Goal: Task Accomplishment & Management: Manage account settings

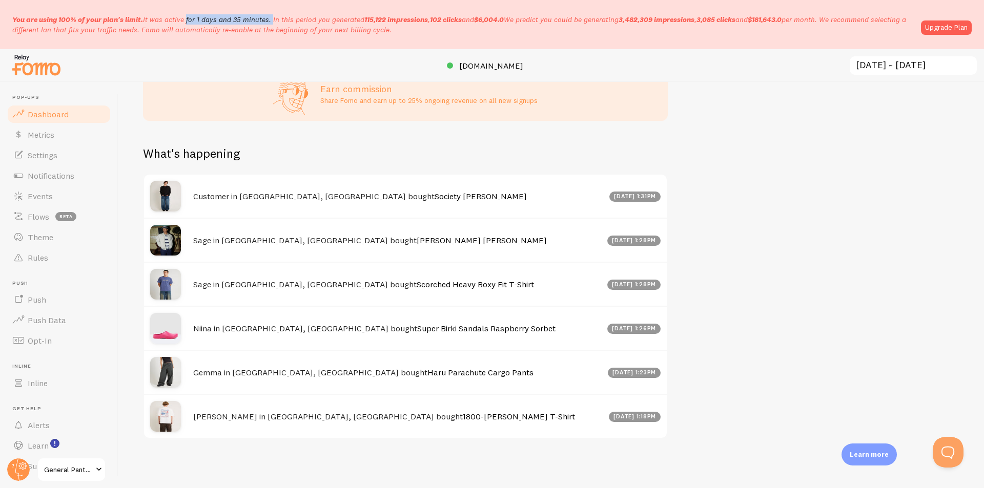
drag, startPoint x: 146, startPoint y: 18, endPoint x: 261, endPoint y: 10, distance: 116.1
click at [261, 10] on div "You are using 100% of your plan's limit. It was active for 1 days and 35 minute…" at bounding box center [492, 24] width 984 height 49
click at [820, 220] on div "Impressions 115.12k Quantity of notifications shown Clicks 102 Traffic from cli…" at bounding box center [551, 285] width 866 height 406
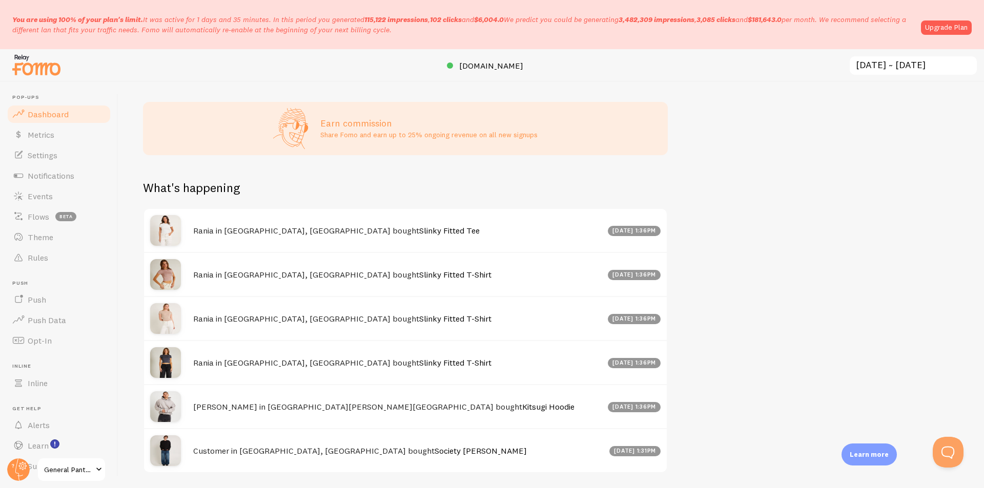
scroll to position [452, 0]
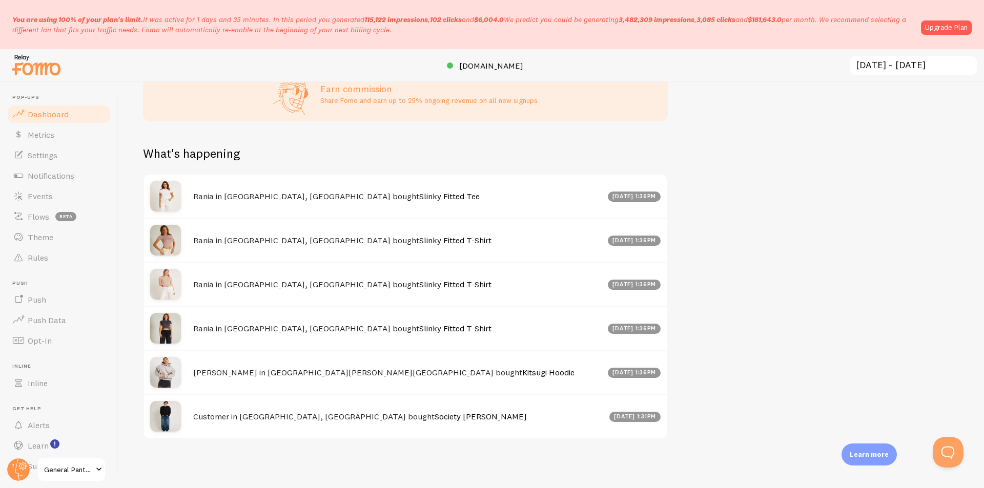
click at [95, 473] on span at bounding box center [99, 470] width 12 height 12
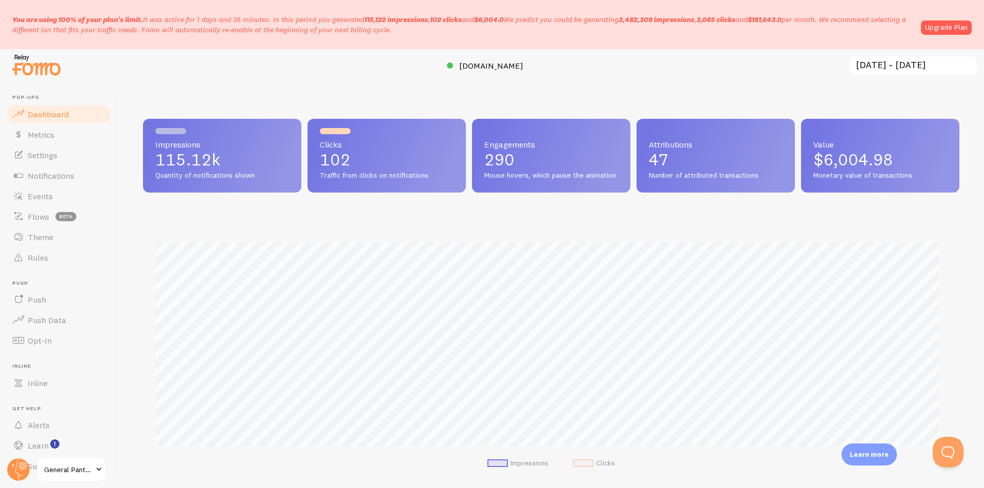
scroll to position [269, 809]
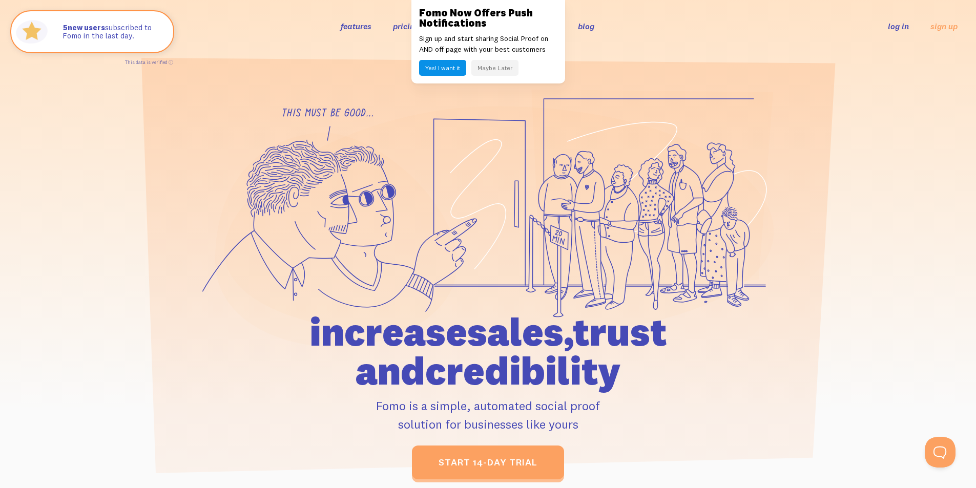
click at [498, 70] on button "Maybe Later" at bounding box center [495, 68] width 47 height 16
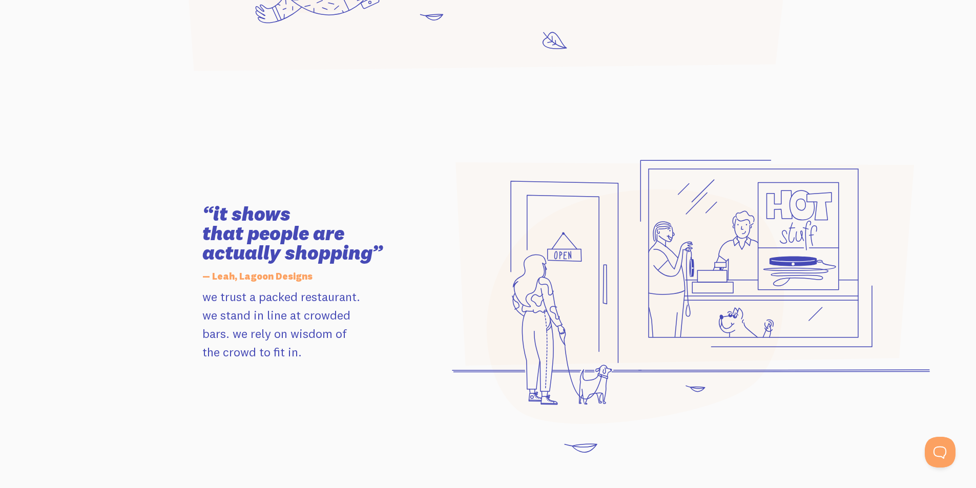
scroll to position [974, 0]
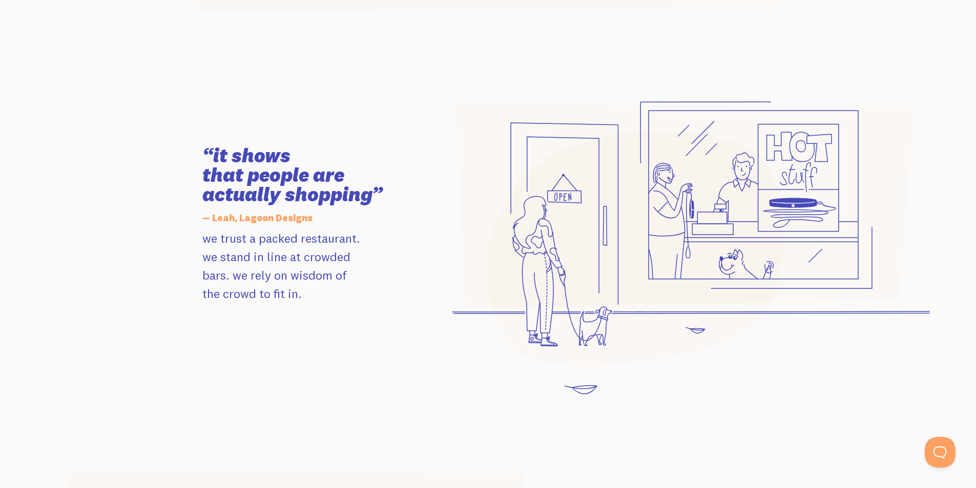
drag, startPoint x: 228, startPoint y: 171, endPoint x: 318, endPoint y: 169, distance: 90.7
click at [318, 169] on section "“it shows that people are actually shopping” — Leah, Lagoon Designs we trust a …" at bounding box center [488, 224] width 976 height 419
drag, startPoint x: 208, startPoint y: 194, endPoint x: 355, endPoint y: 193, distance: 147.1
click at [355, 193] on h3 "“it shows that people are actually shopping”" at bounding box center [317, 175] width 231 height 58
drag, startPoint x: 212, startPoint y: 216, endPoint x: 386, endPoint y: 216, distance: 174.8
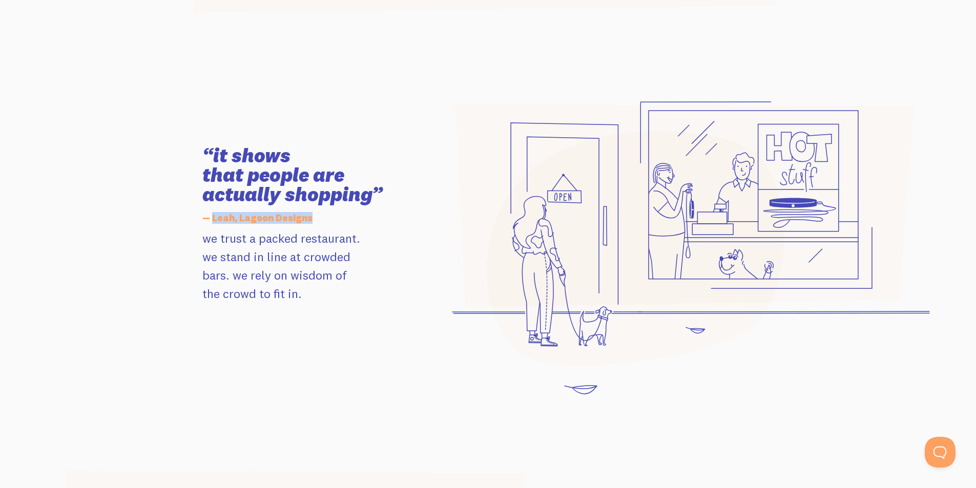
click at [386, 216] on h5 "— Leah, Lagoon Designs" at bounding box center [317, 219] width 231 height 22
click at [323, 354] on div "“it shows that people are actually shopping” — Leah, Lagoon Designs we trust a …" at bounding box center [488, 224] width 584 height 345
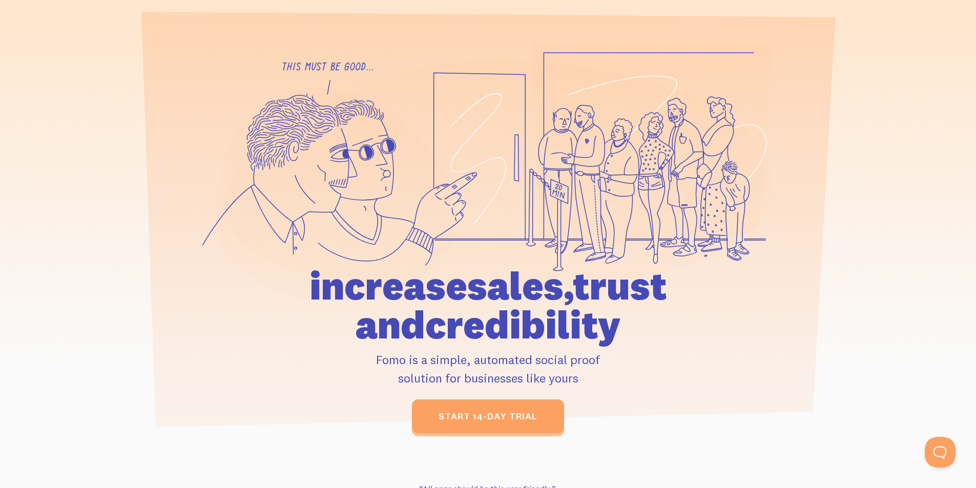
scroll to position [0, 0]
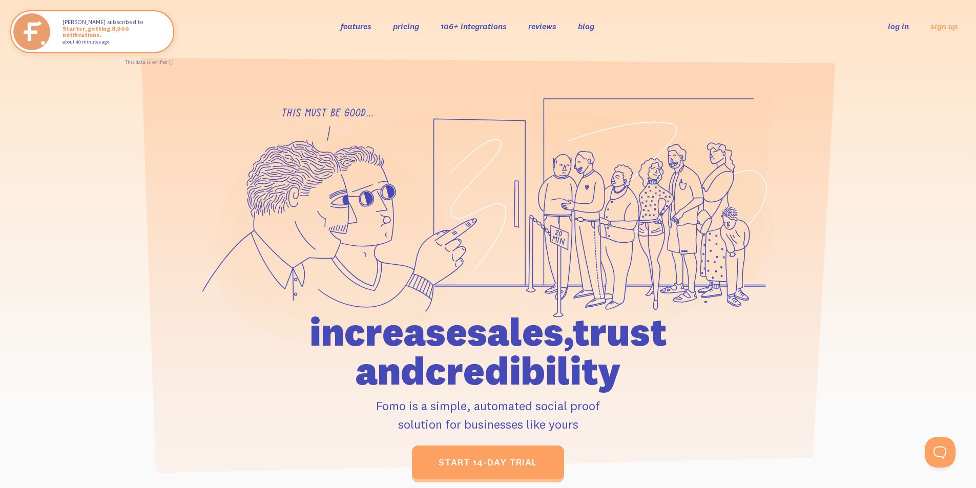
click at [129, 206] on div at bounding box center [488, 284] width 976 height 391
drag, startPoint x: 271, startPoint y: 313, endPoint x: 423, endPoint y: 321, distance: 152.4
click at [423, 321] on h1 "increase sales, trust and credibility" at bounding box center [488, 352] width 475 height 78
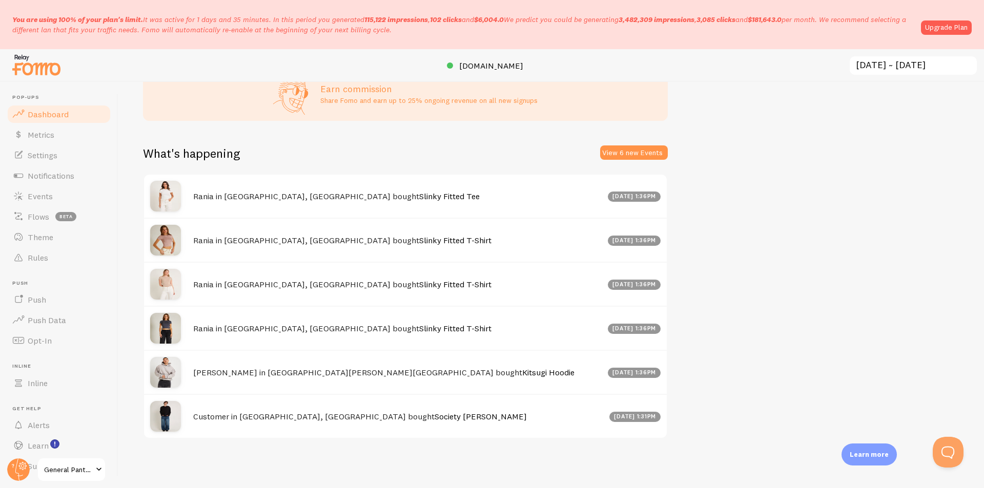
scroll to position [452, 0]
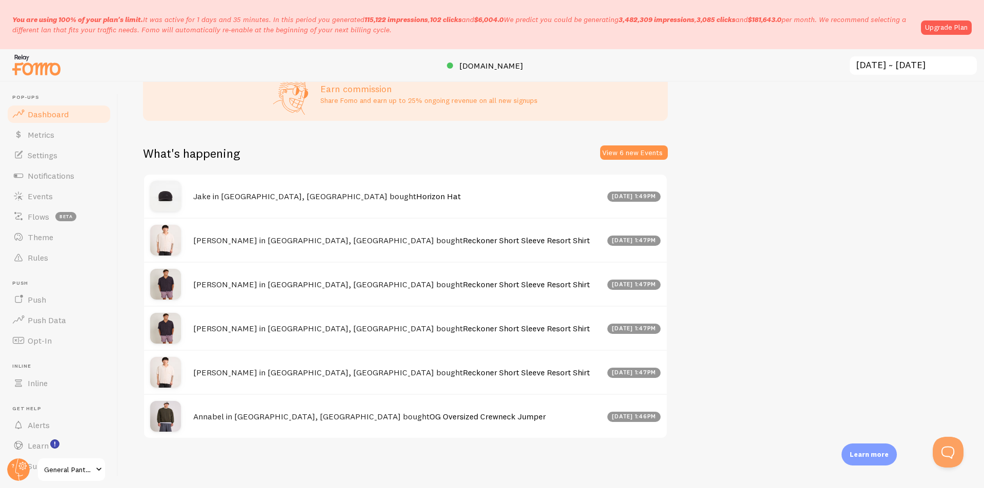
scroll to position [452, 0]
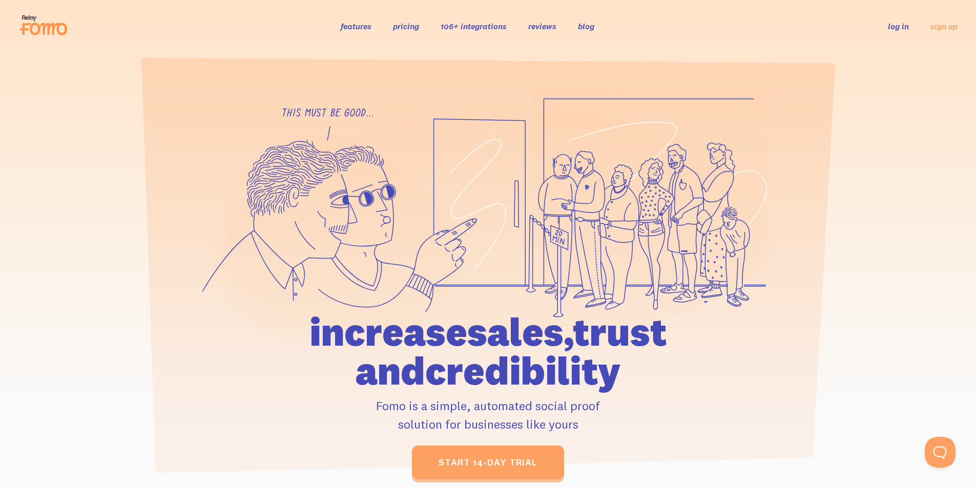
click at [241, 384] on div "increase sales, trust and credibility Fomo is a simple, automated social proof …" at bounding box center [488, 421] width 584 height 118
drag, startPoint x: 107, startPoint y: 328, endPoint x: 365, endPoint y: 278, distance: 263.0
click at [362, 278] on icon at bounding box center [336, 240] width 242 height 214
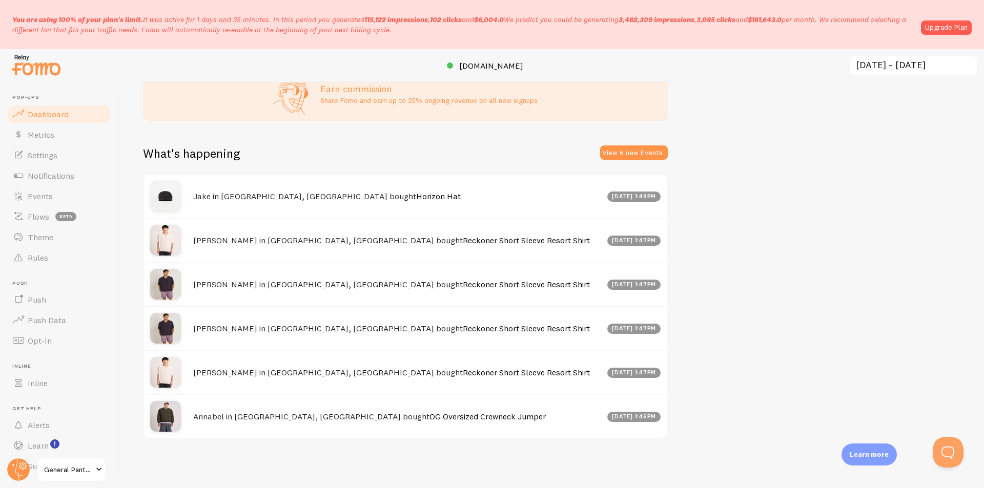
scroll to position [269, 809]
